Goal: Entertainment & Leisure: Consume media (video, audio)

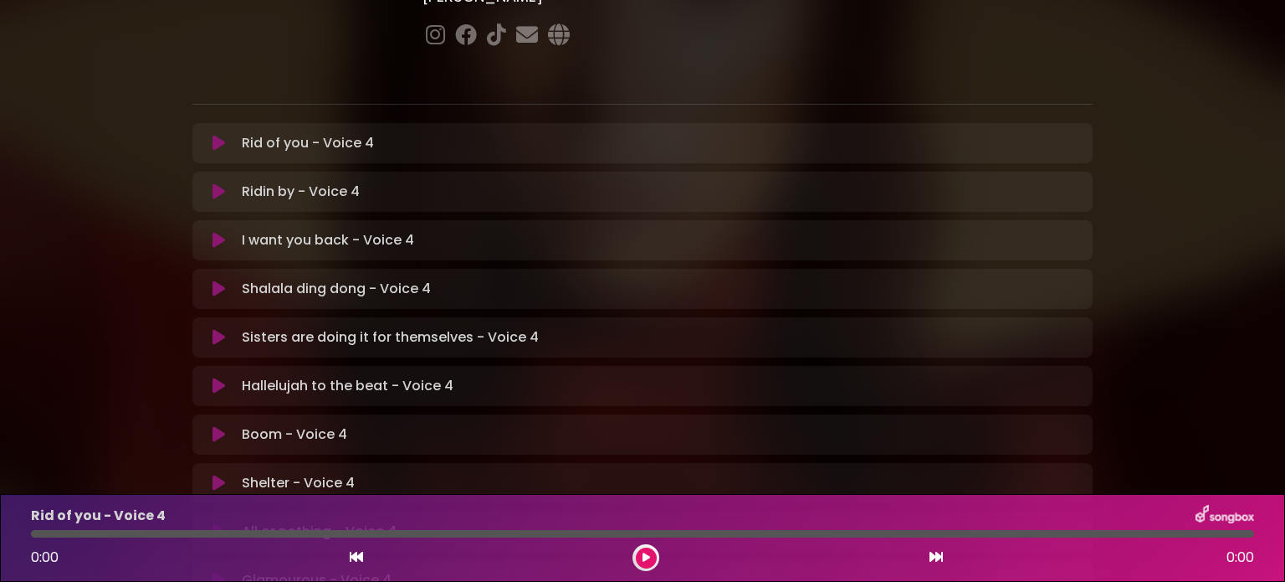
scroll to position [251, 0]
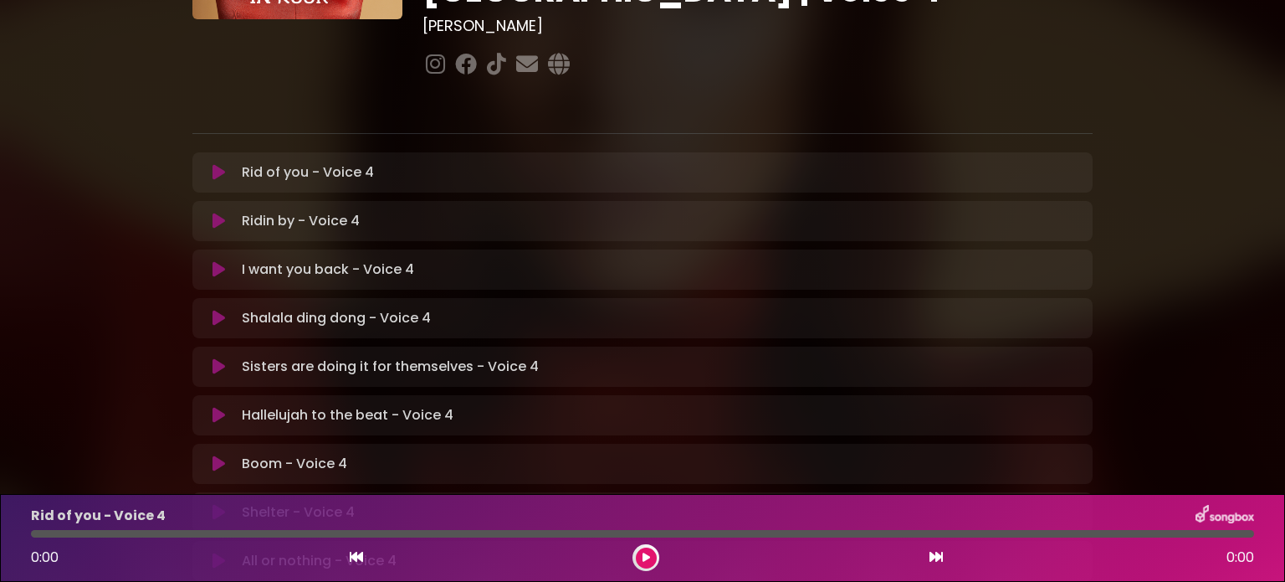
click at [293, 259] on p "I want you back - Voice 4 Loading Track..." at bounding box center [328, 269] width 172 height 20
click at [218, 261] on icon at bounding box center [219, 269] width 13 height 17
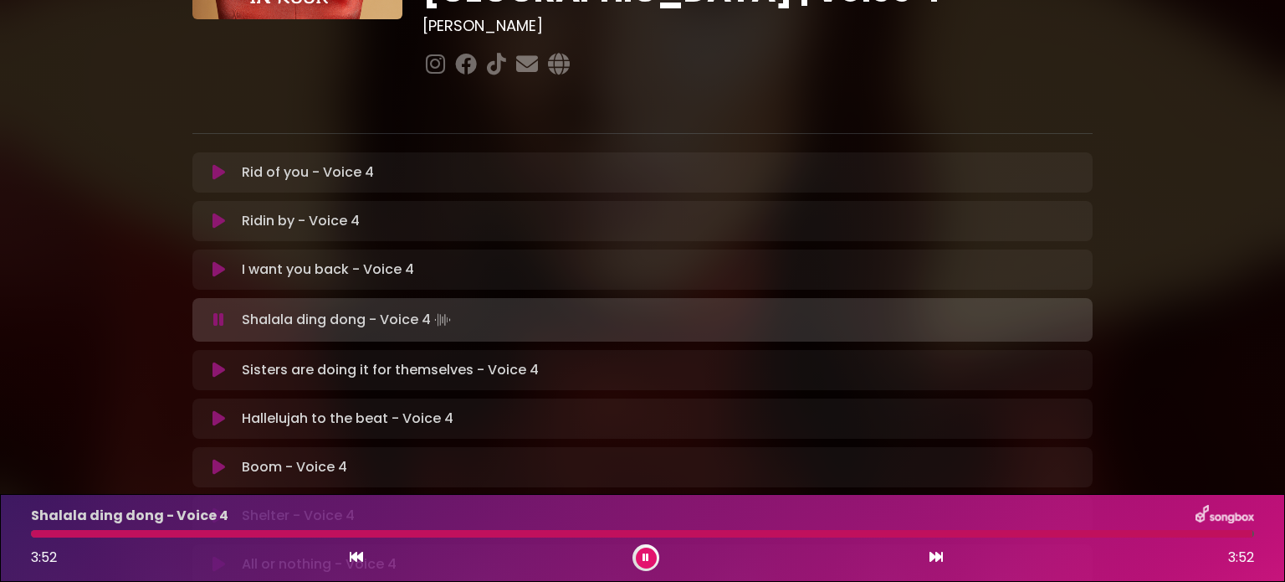
click at [215, 311] on icon at bounding box center [218, 319] width 11 height 17
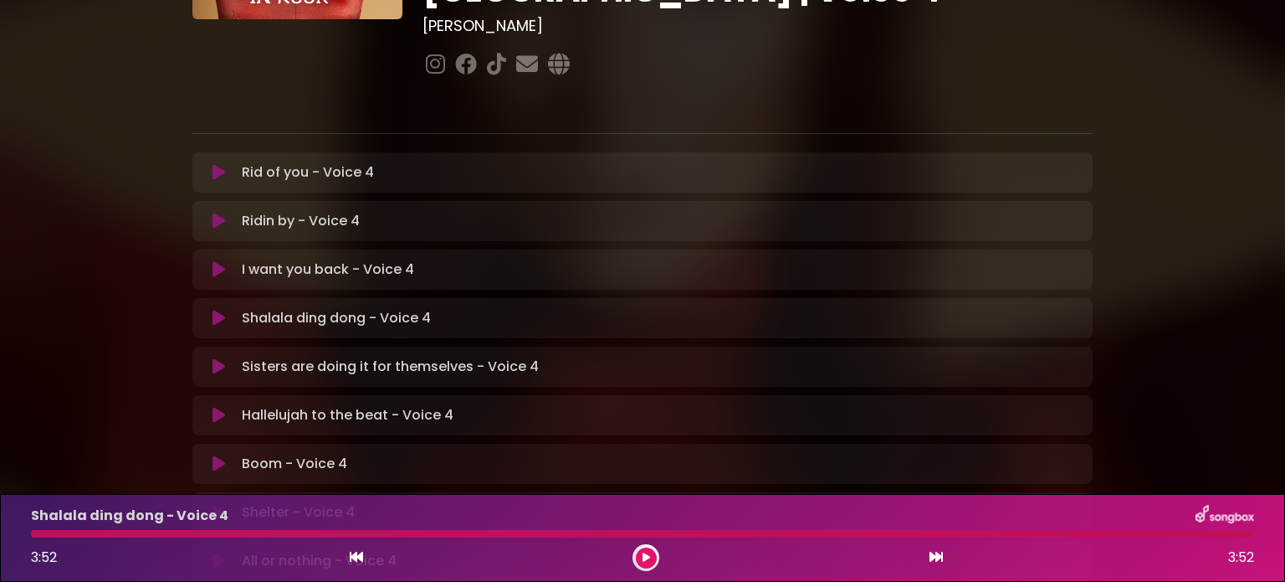
click at [213, 310] on icon at bounding box center [219, 318] width 13 height 17
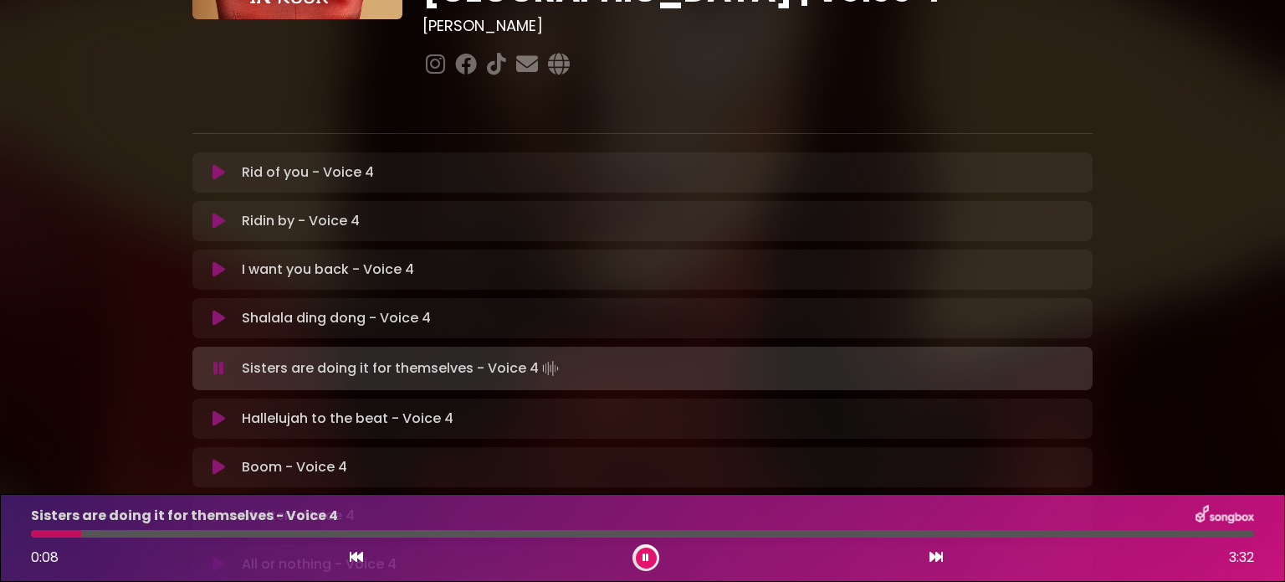
click at [213, 310] on icon at bounding box center [219, 318] width 13 height 17
click at [217, 310] on icon at bounding box center [219, 318] width 13 height 17
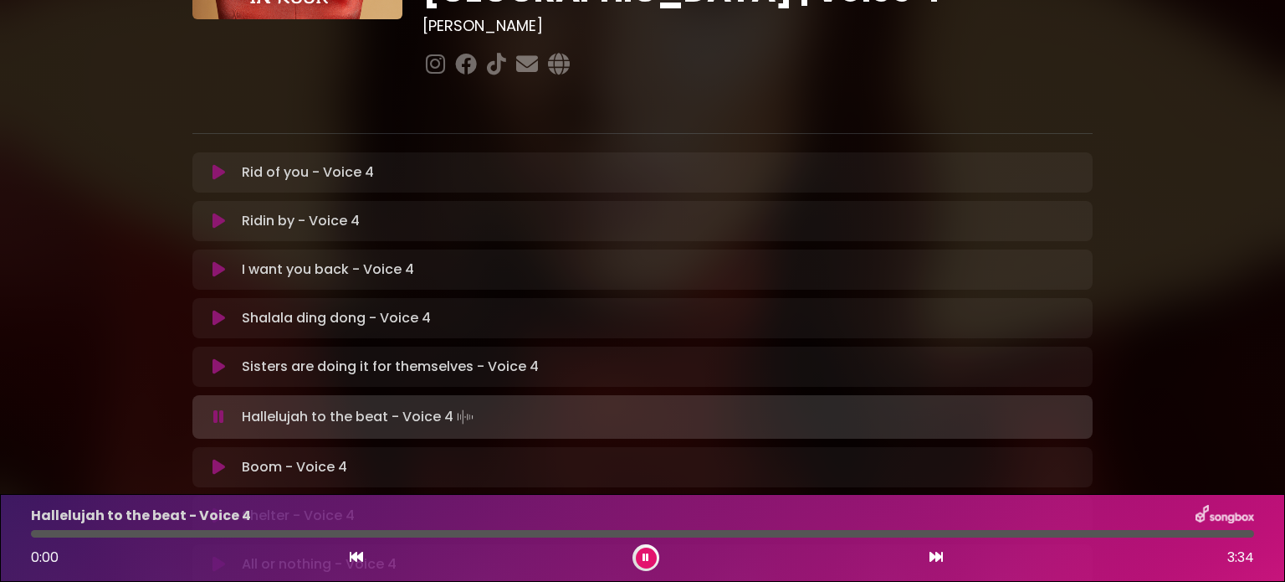
click at [1208, 52] on div "[PERSON_NAME] in [GEOGRAPHIC_DATA] | [GEOGRAPHIC_DATA] 2 - [GEOGRAPHIC_DATA] - …" at bounding box center [642, 263] width 1285 height 989
click at [215, 358] on icon at bounding box center [219, 366] width 13 height 17
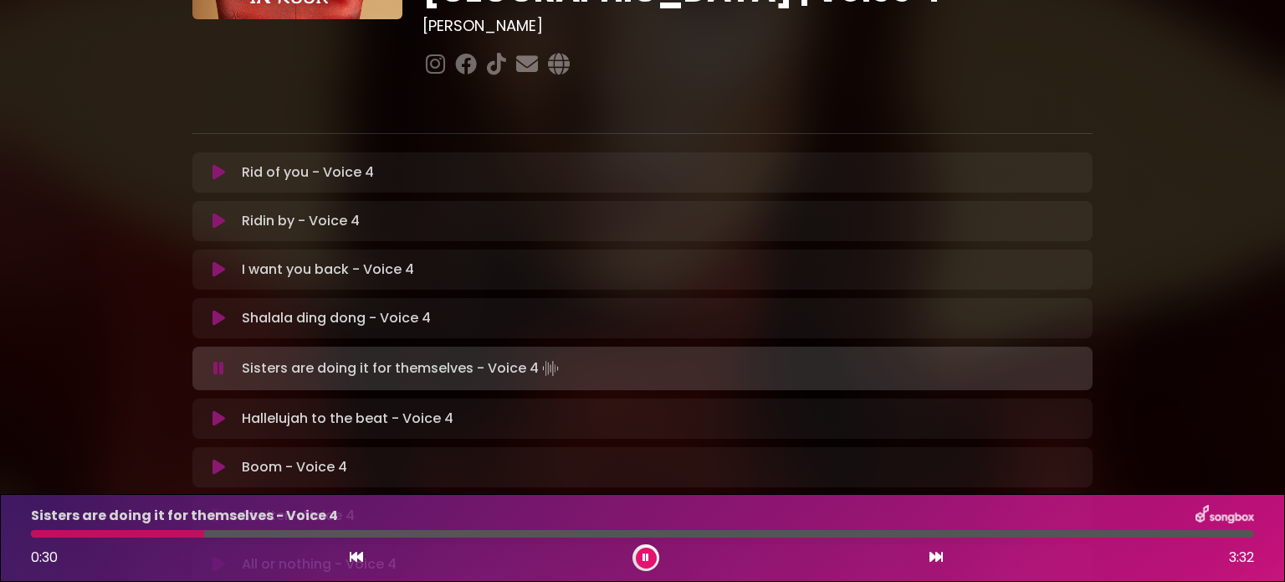
click at [219, 360] on icon at bounding box center [218, 368] width 11 height 17
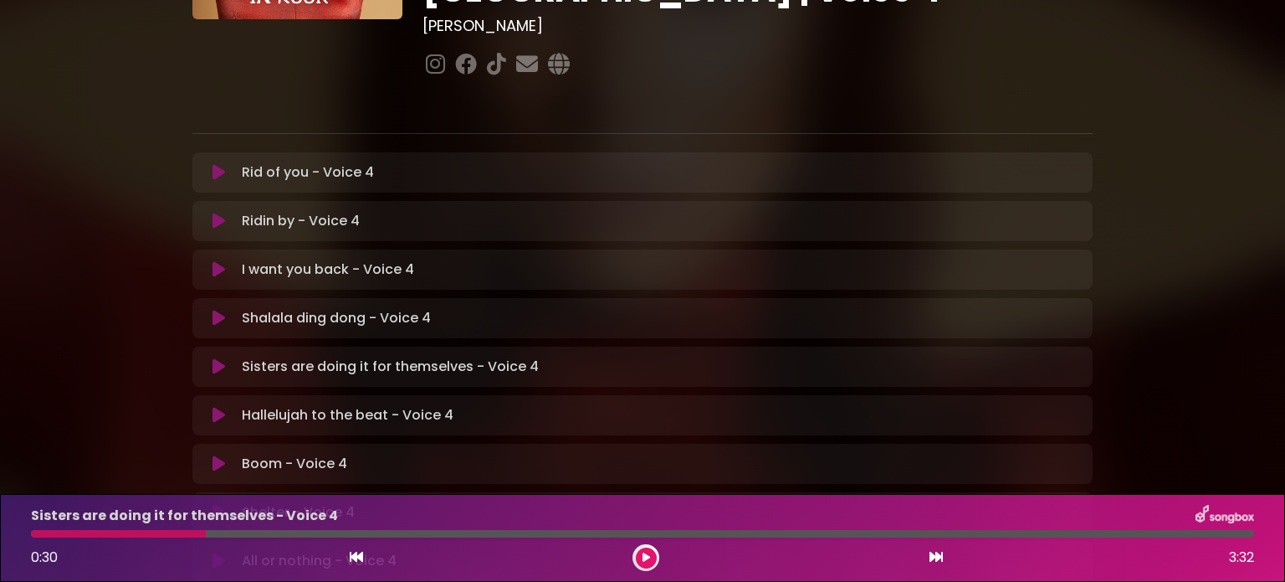
click at [218, 358] on icon at bounding box center [219, 366] width 13 height 17
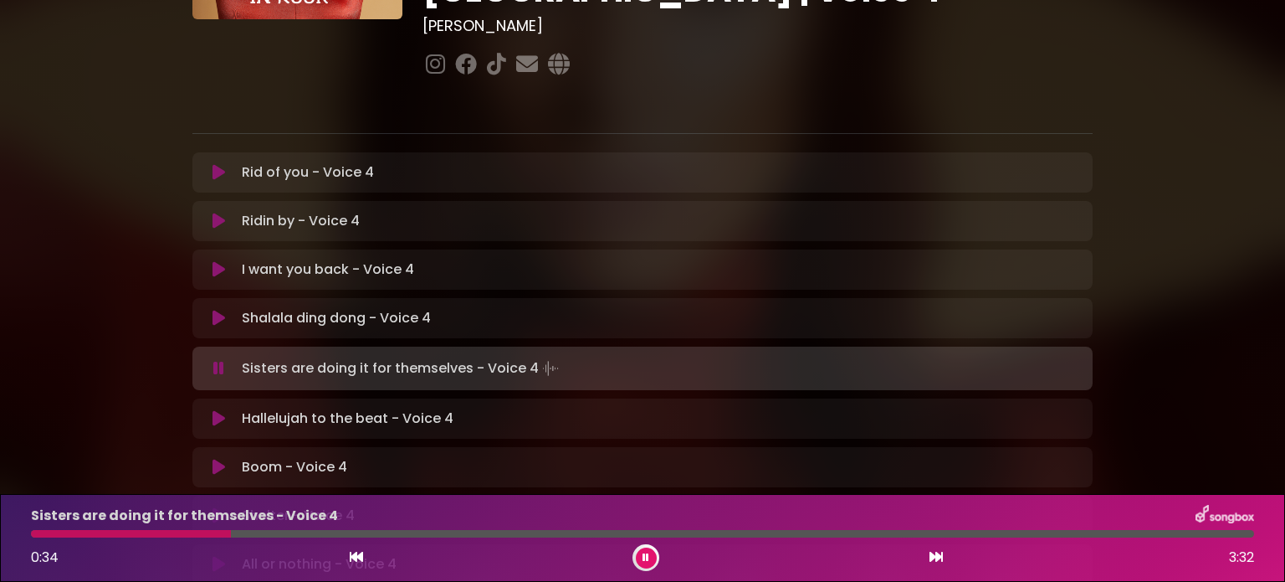
click at [33, 531] on div at bounding box center [131, 534] width 200 height 8
drag, startPoint x: 53, startPoint y: 531, endPoint x: 8, endPoint y: 536, distance: 45.5
click at [8, 536] on div "Sisters are doing it for themselves - Voice 4 0:00 3:32" at bounding box center [642, 538] width 1285 height 88
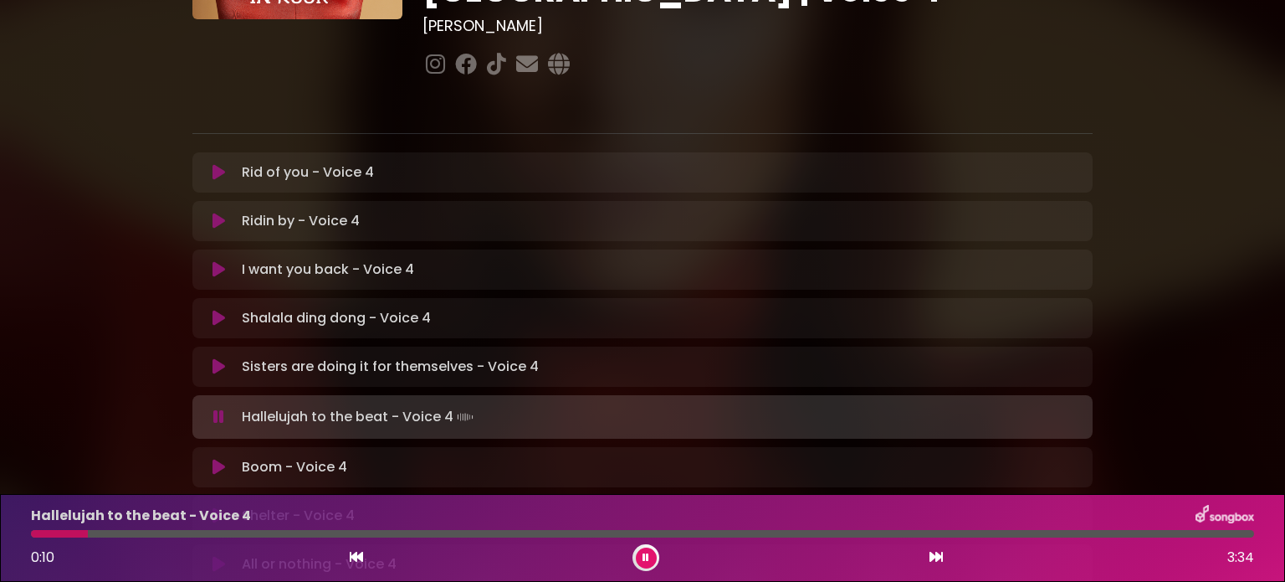
drag, startPoint x: 221, startPoint y: 307, endPoint x: 232, endPoint y: 300, distance: 12.8
click at [221, 358] on icon at bounding box center [219, 366] width 13 height 17
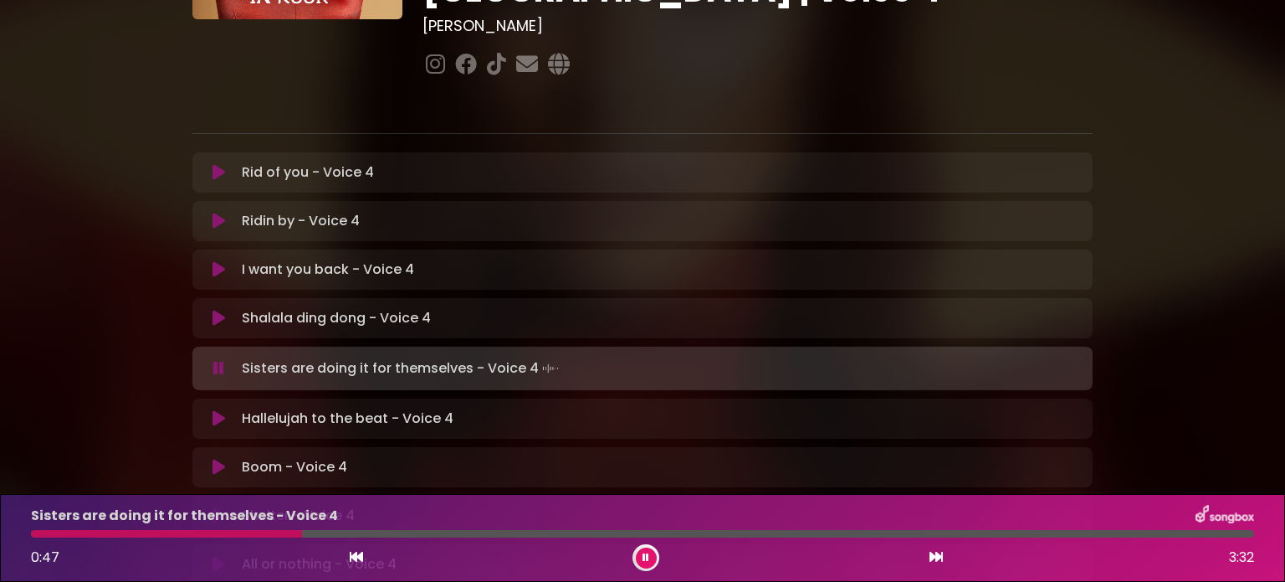
click at [33, 531] on div at bounding box center [166, 534] width 271 height 8
drag, startPoint x: 33, startPoint y: 535, endPoint x: 14, endPoint y: 551, distance: 25.5
click at [14, 551] on div "Sisters are doing it for themselves - Voice 4 0:00 3:32" at bounding box center [642, 538] width 1285 height 88
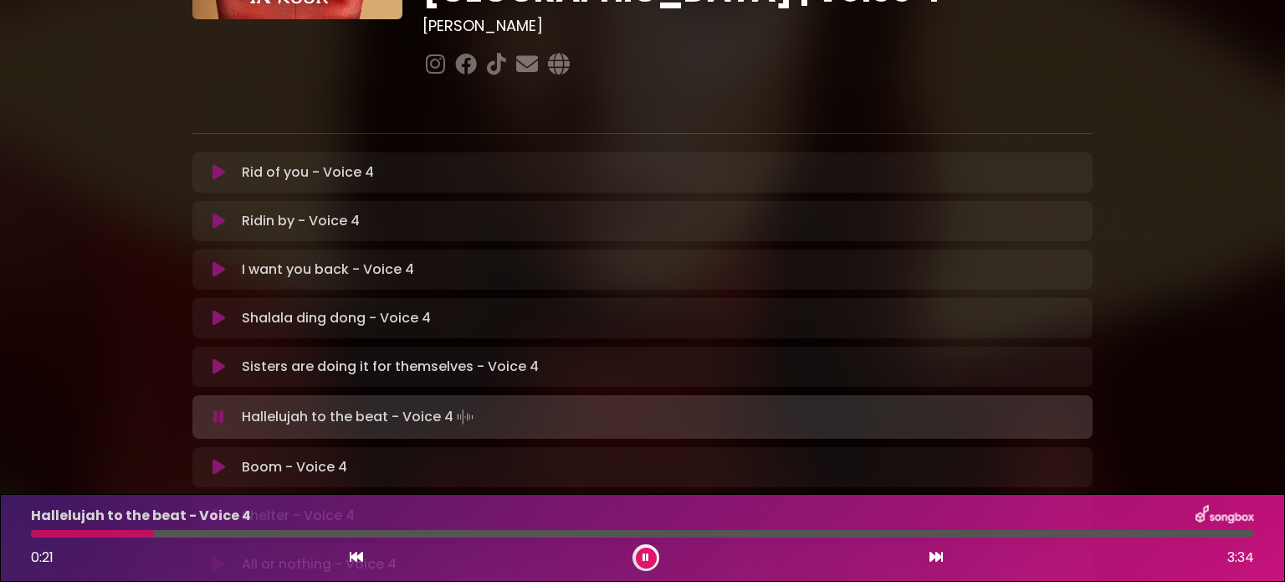
click at [33, 531] on div at bounding box center [642, 534] width 1223 height 8
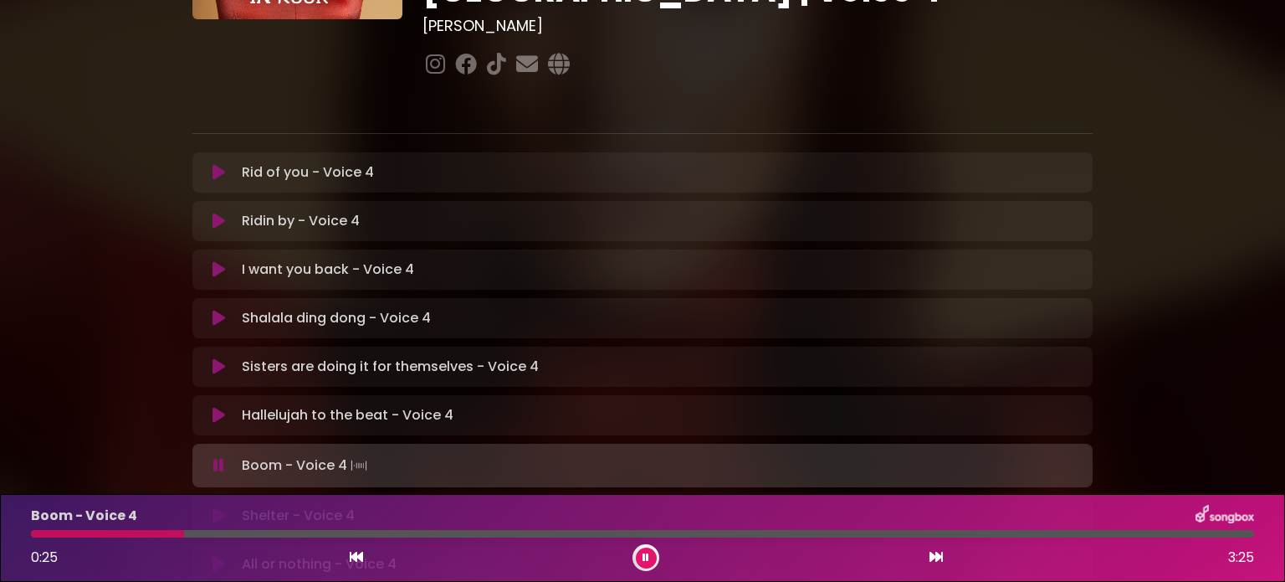
click at [216, 407] on icon at bounding box center [219, 415] width 13 height 17
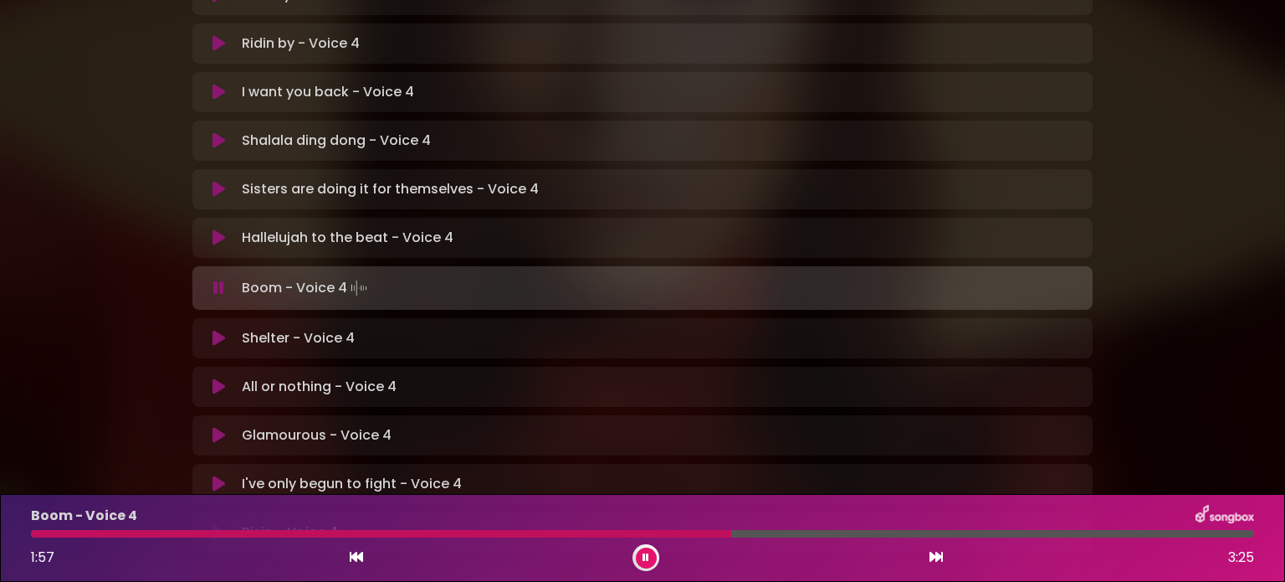
scroll to position [502, 0]
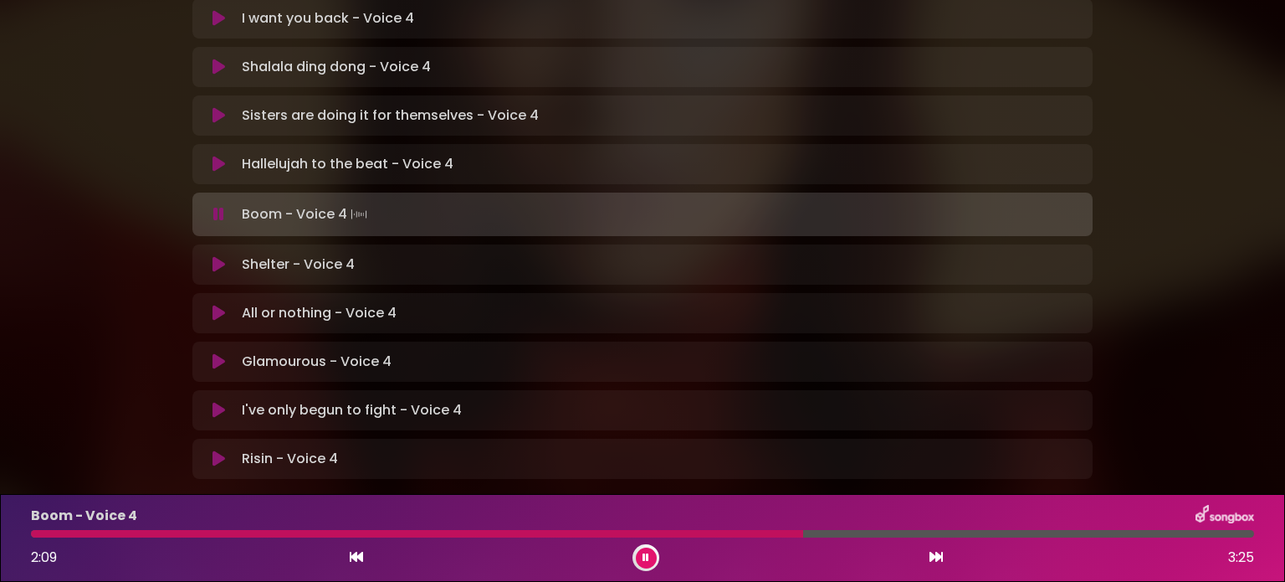
click at [219, 256] on icon at bounding box center [219, 264] width 13 height 17
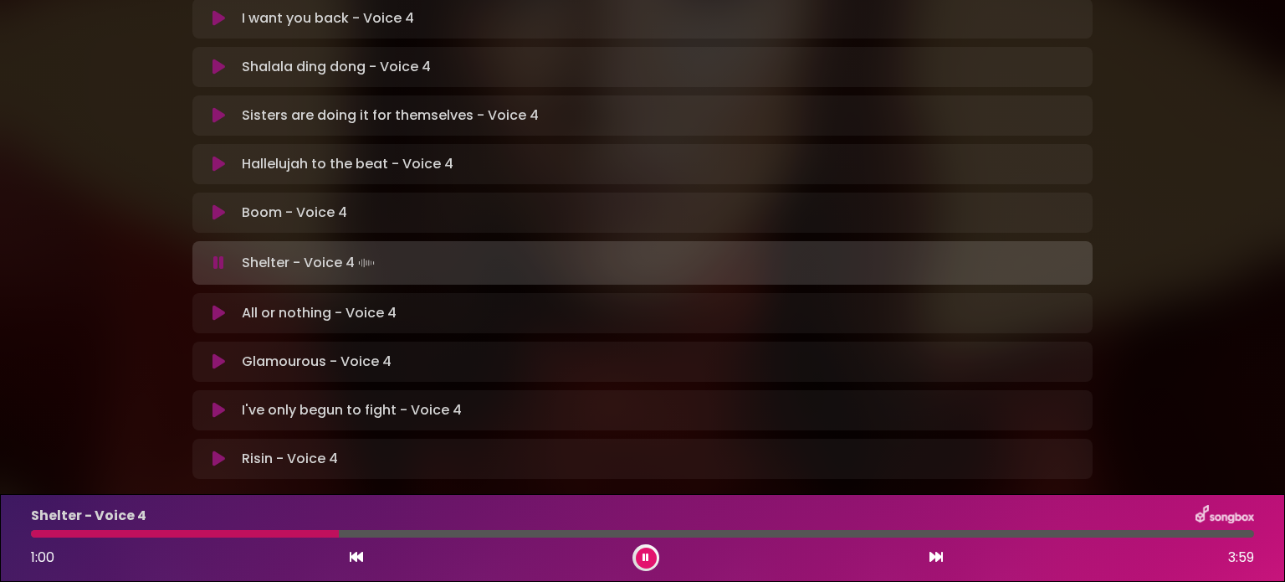
click at [33, 532] on div at bounding box center [185, 534] width 308 height 8
click at [269, 303] on p "All or nothing - Voice 4 Loading Track..." at bounding box center [319, 313] width 155 height 20
click at [217, 305] on icon at bounding box center [219, 313] width 13 height 17
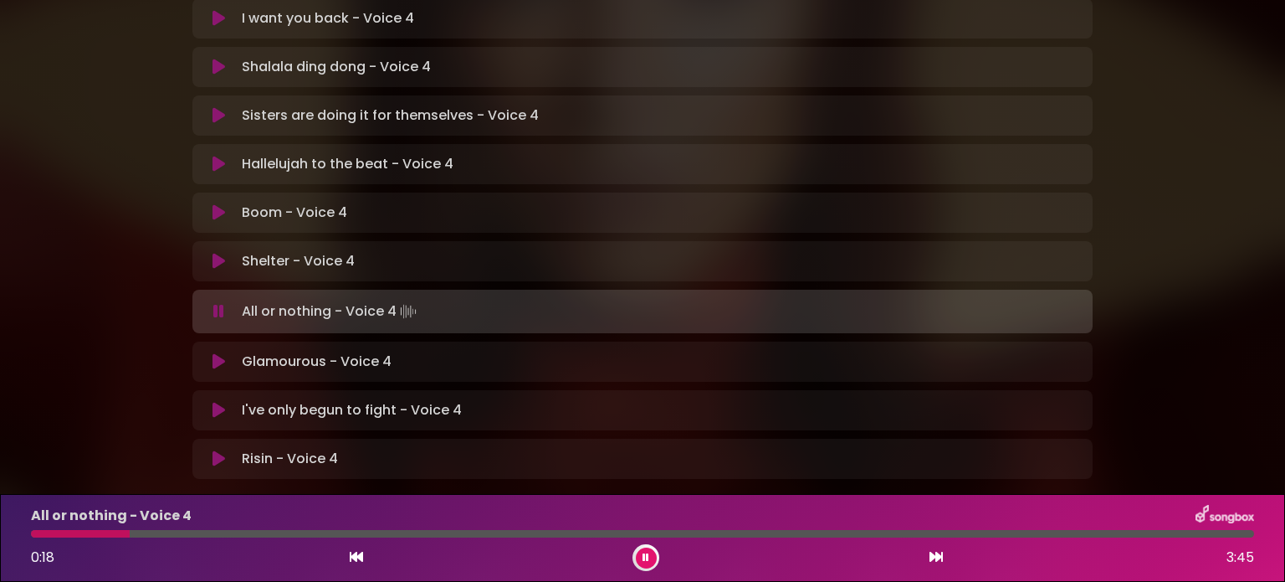
click at [214, 253] on icon at bounding box center [219, 261] width 13 height 17
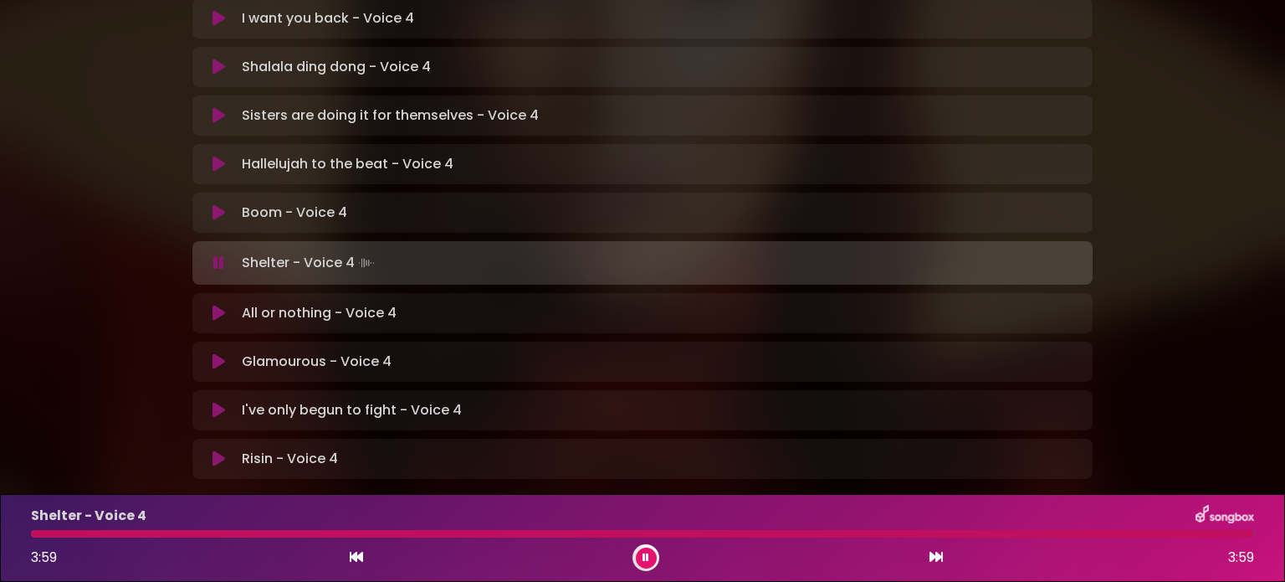
click at [38, 534] on div at bounding box center [642, 534] width 1223 height 8
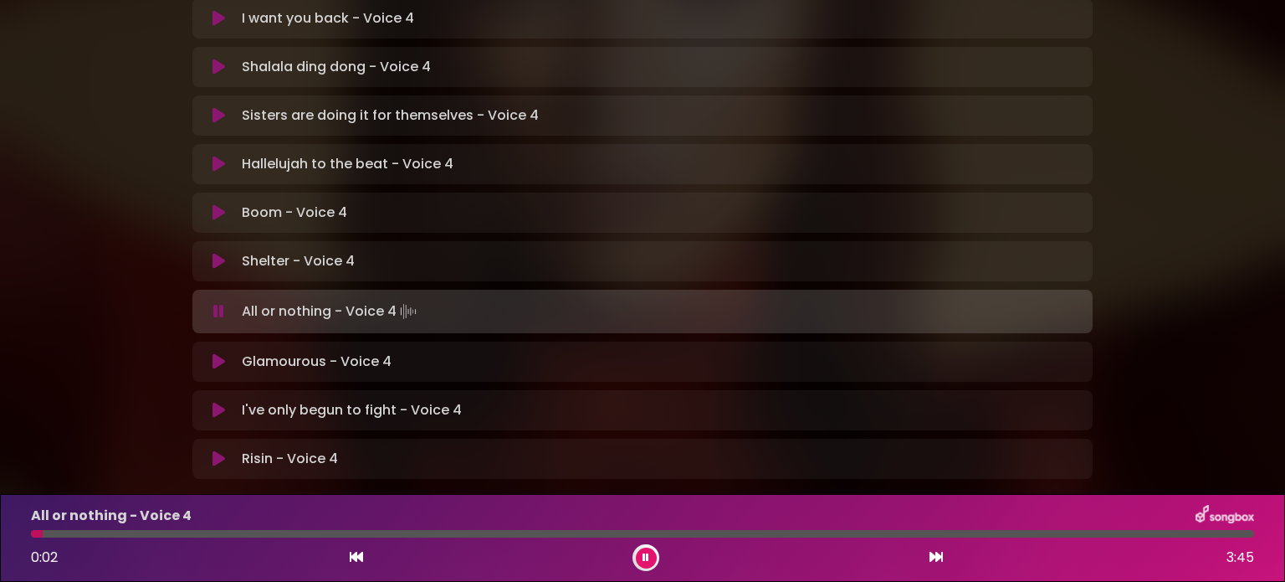
click at [219, 253] on icon at bounding box center [219, 261] width 13 height 17
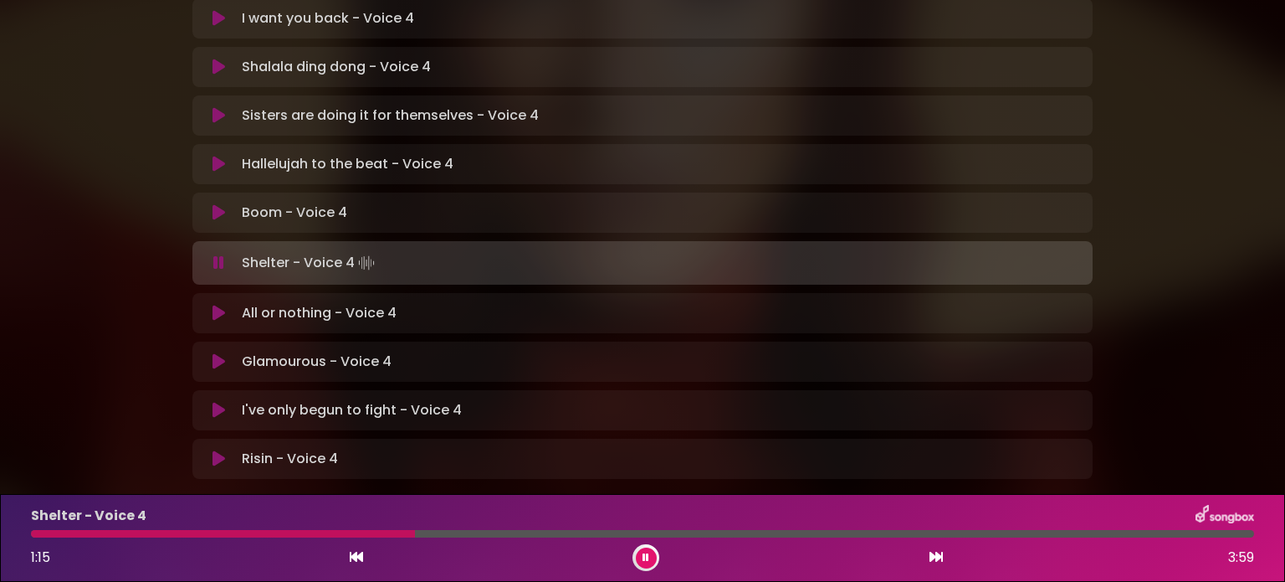
click at [386, 535] on div at bounding box center [223, 534] width 384 height 8
click at [362, 534] on div at bounding box center [217, 534] width 373 height 8
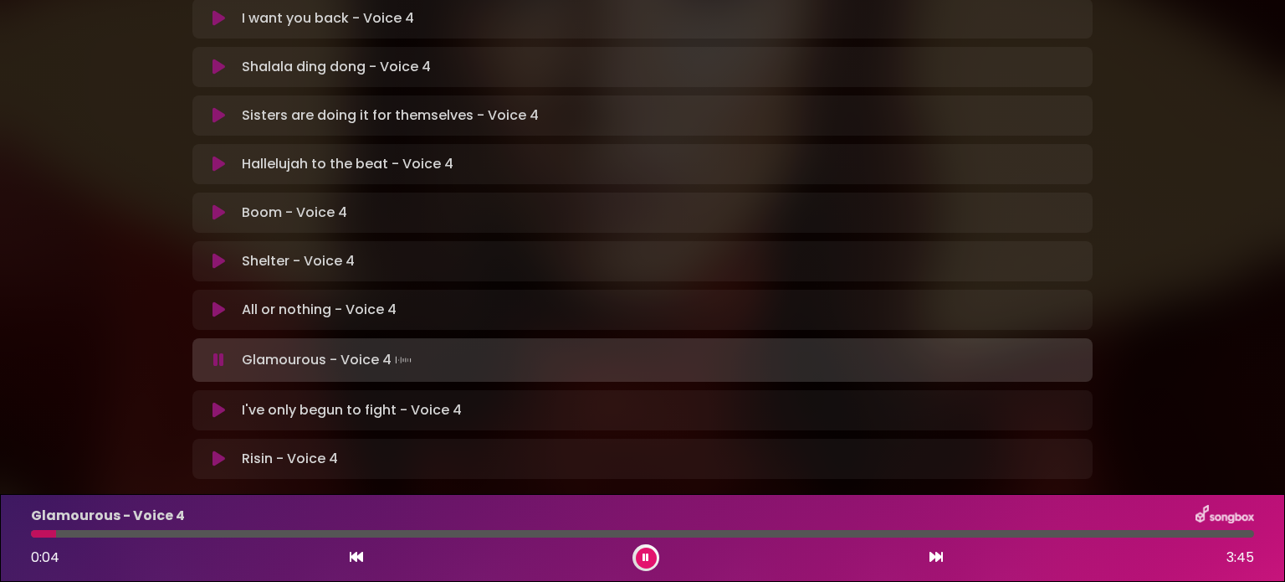
click at [214, 301] on icon at bounding box center [219, 309] width 13 height 17
click at [218, 301] on icon at bounding box center [219, 309] width 13 height 17
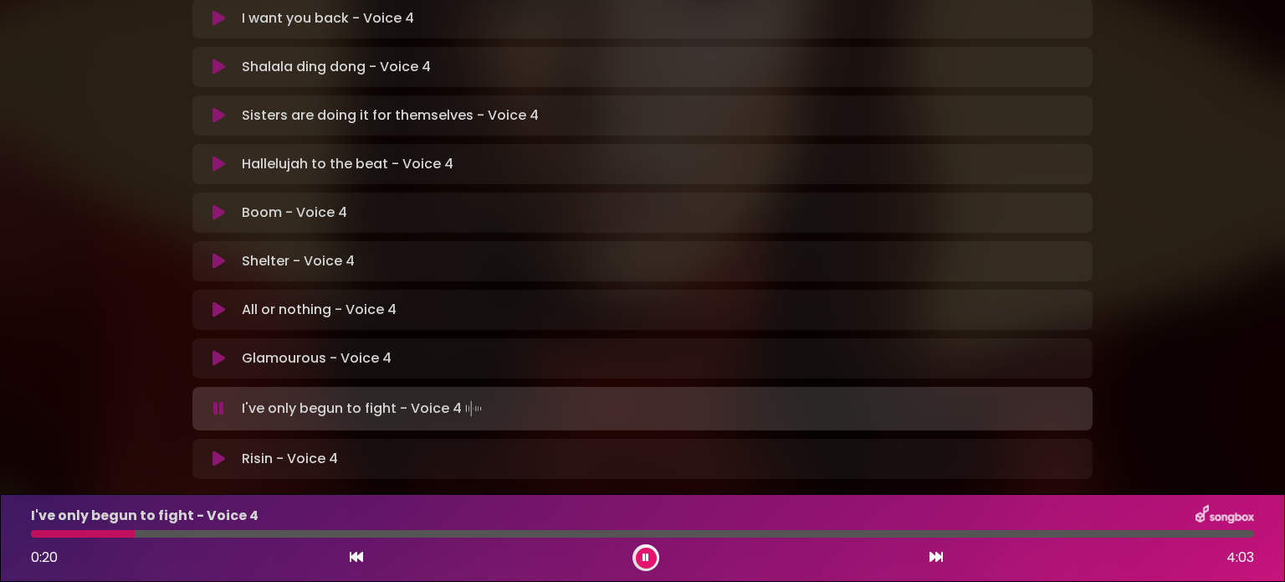
click at [215, 350] on icon at bounding box center [219, 358] width 13 height 17
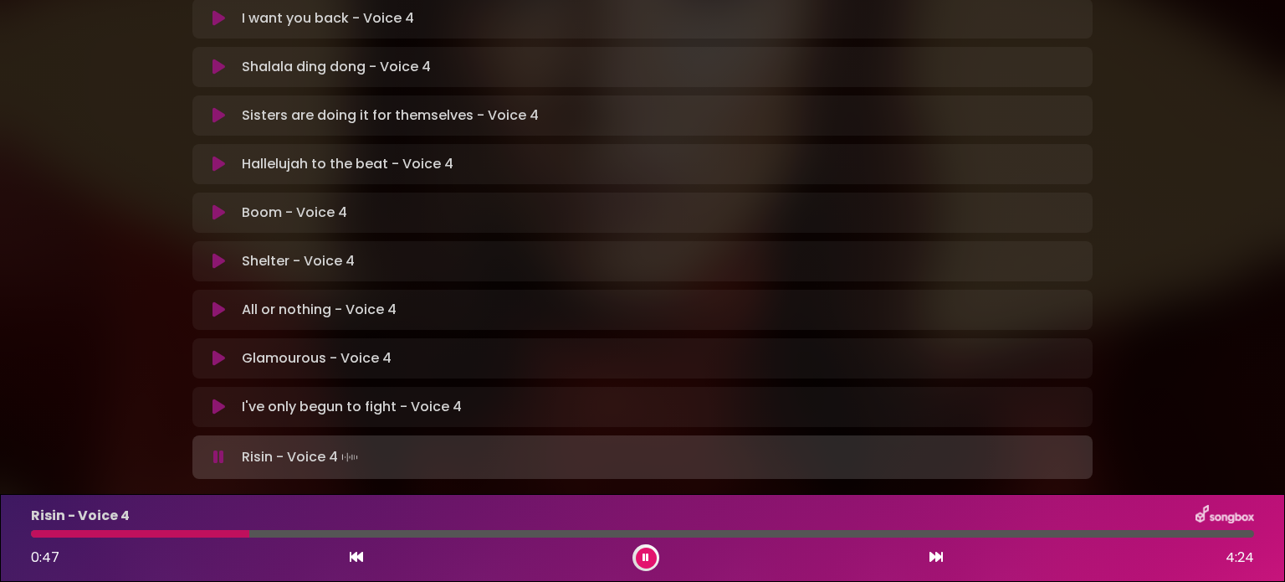
click at [219, 398] on icon at bounding box center [219, 406] width 13 height 17
click at [33, 532] on div at bounding box center [124, 534] width 187 height 8
click at [1175, 101] on div "[PERSON_NAME] in [GEOGRAPHIC_DATA] | [GEOGRAPHIC_DATA] 2 - [GEOGRAPHIC_DATA] - …" at bounding box center [642, 12] width 1105 height 989
